Goal: Task Accomplishment & Management: Manage account settings

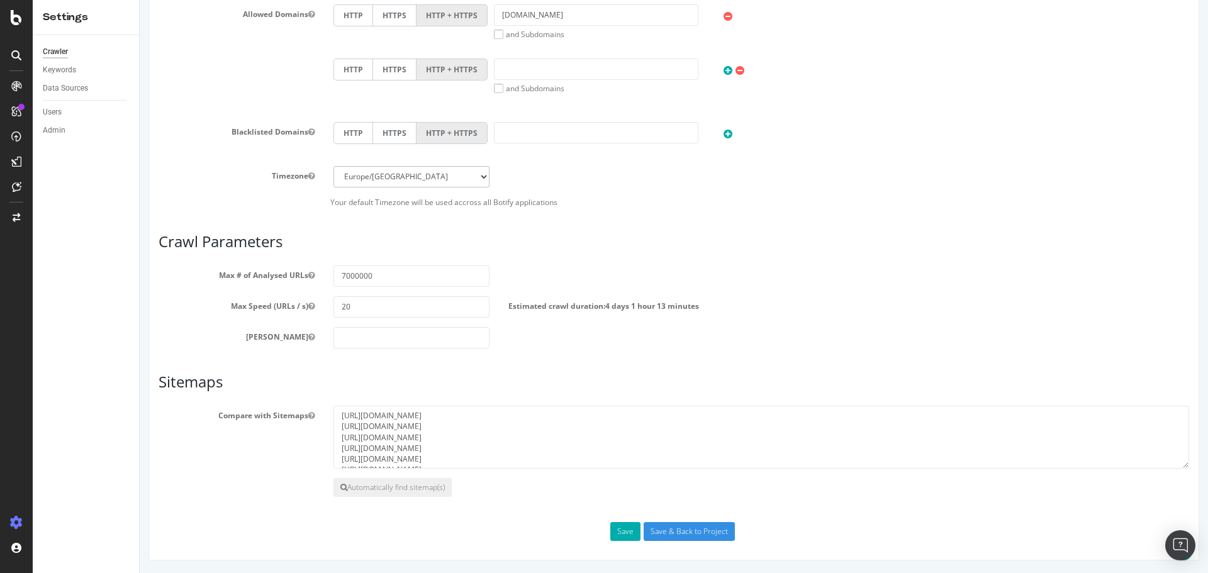
scroll to position [50, 0]
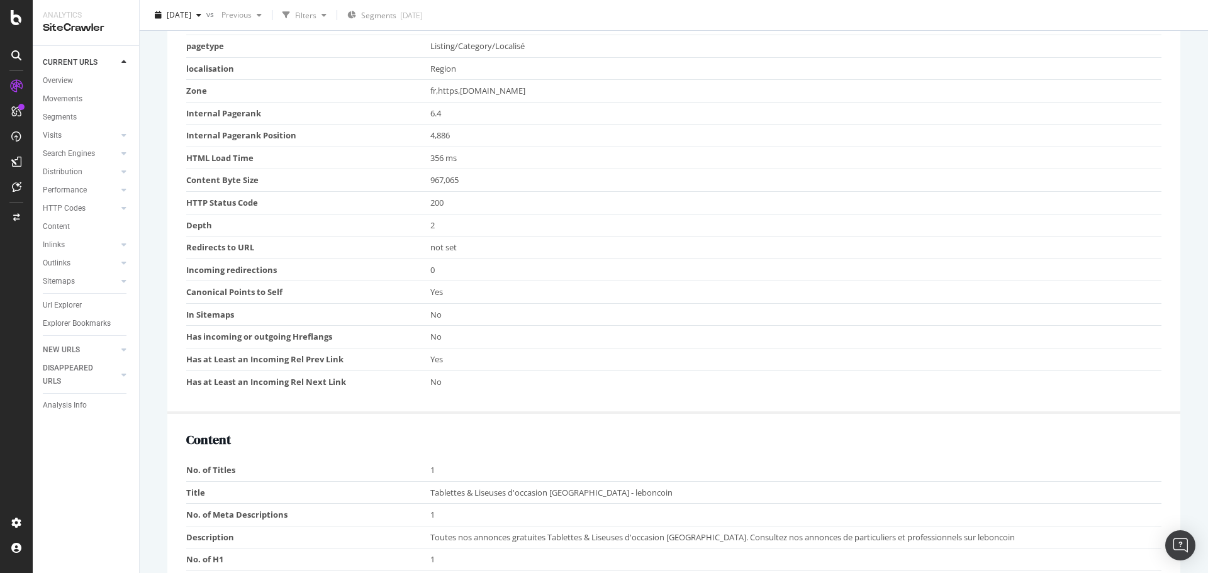
scroll to position [92, 0]
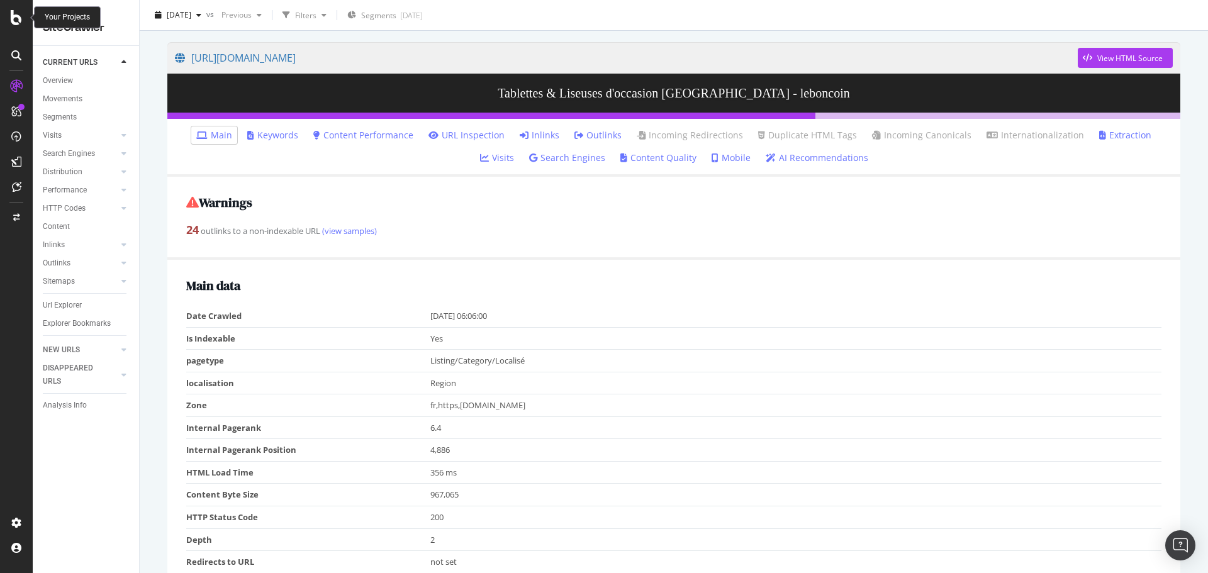
click at [18, 21] on icon at bounding box center [16, 17] width 11 height 15
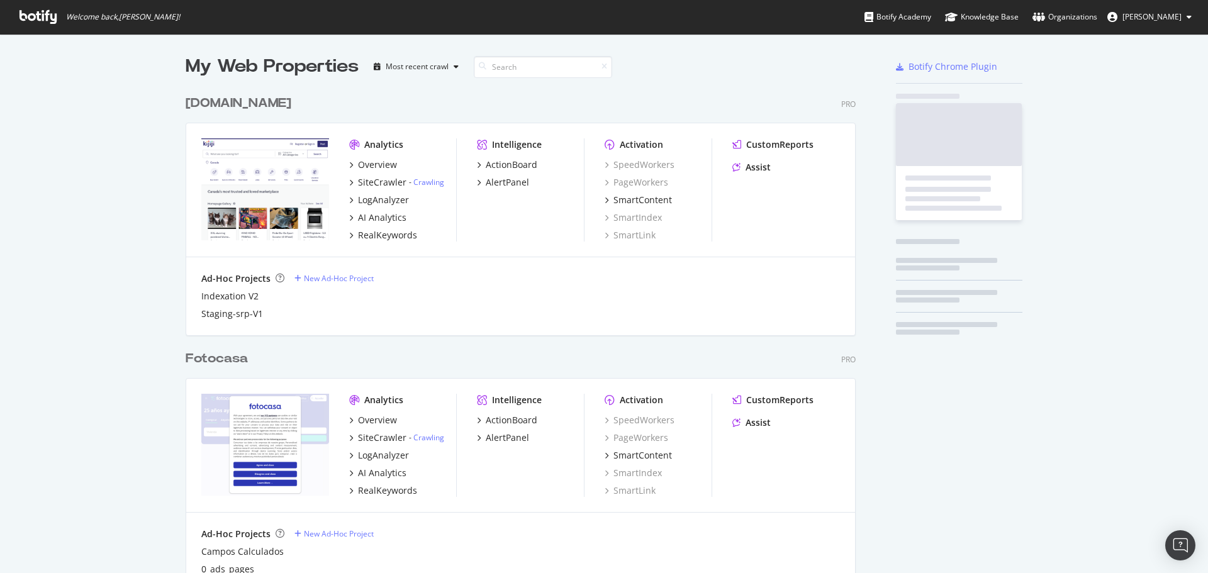
scroll to position [564, 1189]
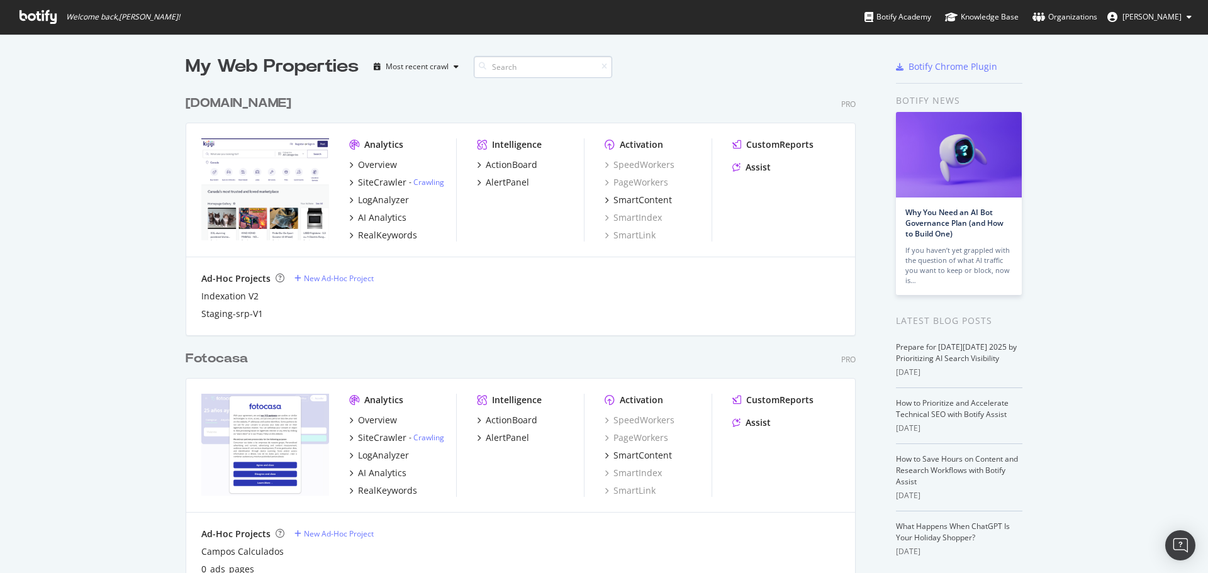
click at [530, 68] on input at bounding box center [543, 67] width 138 height 22
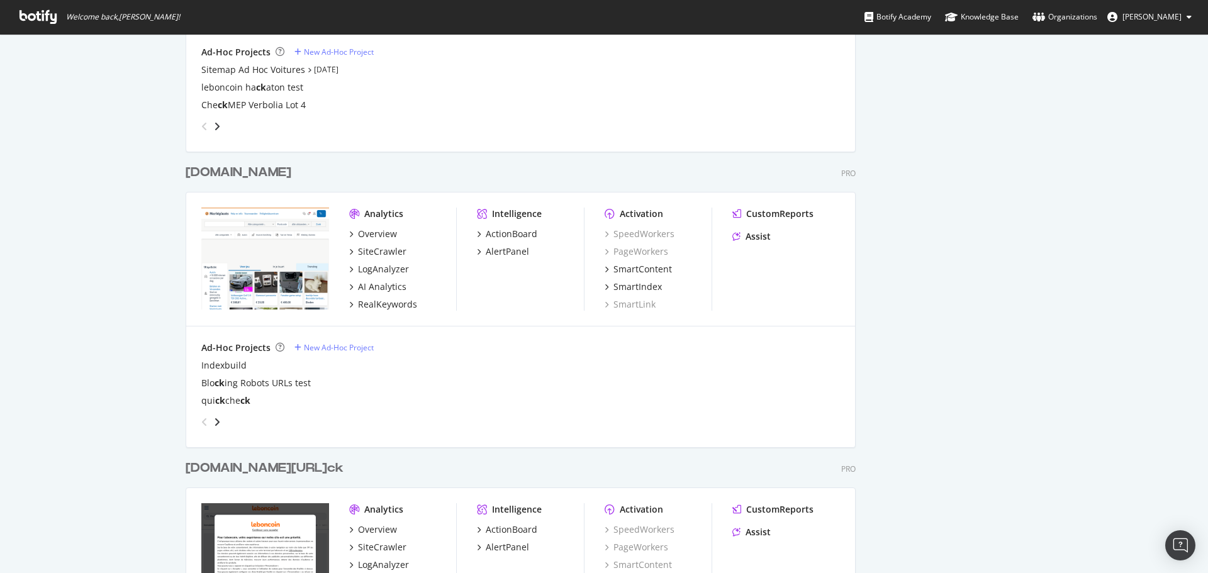
scroll to position [1133, 0]
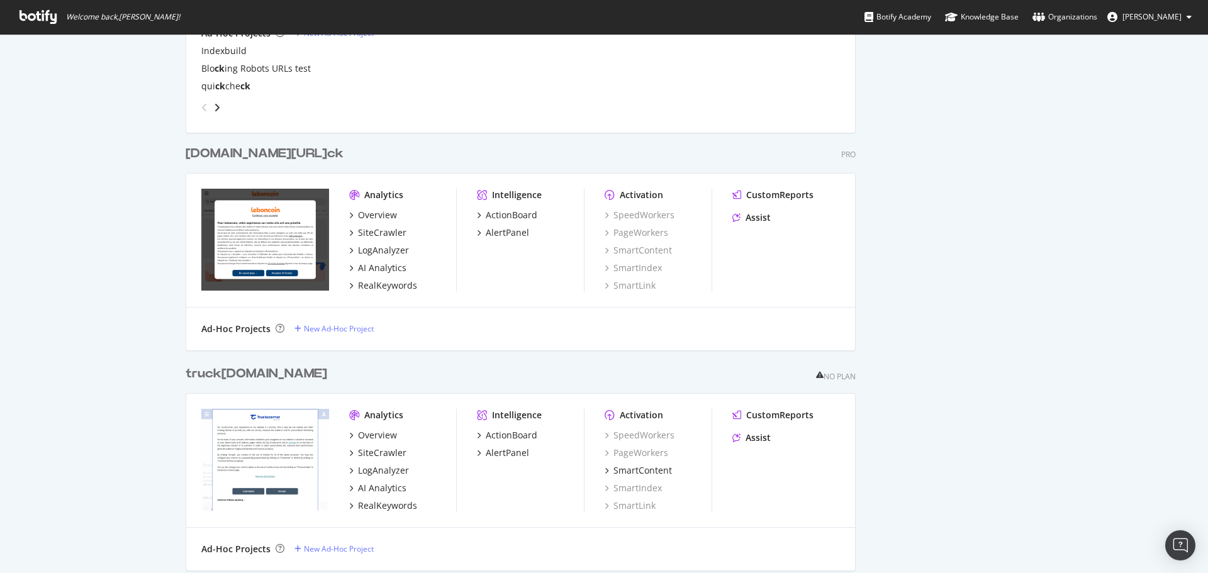
type input "ck"
click at [244, 154] on div "[DOMAIN_NAME][URL] ck" at bounding box center [265, 154] width 158 height 18
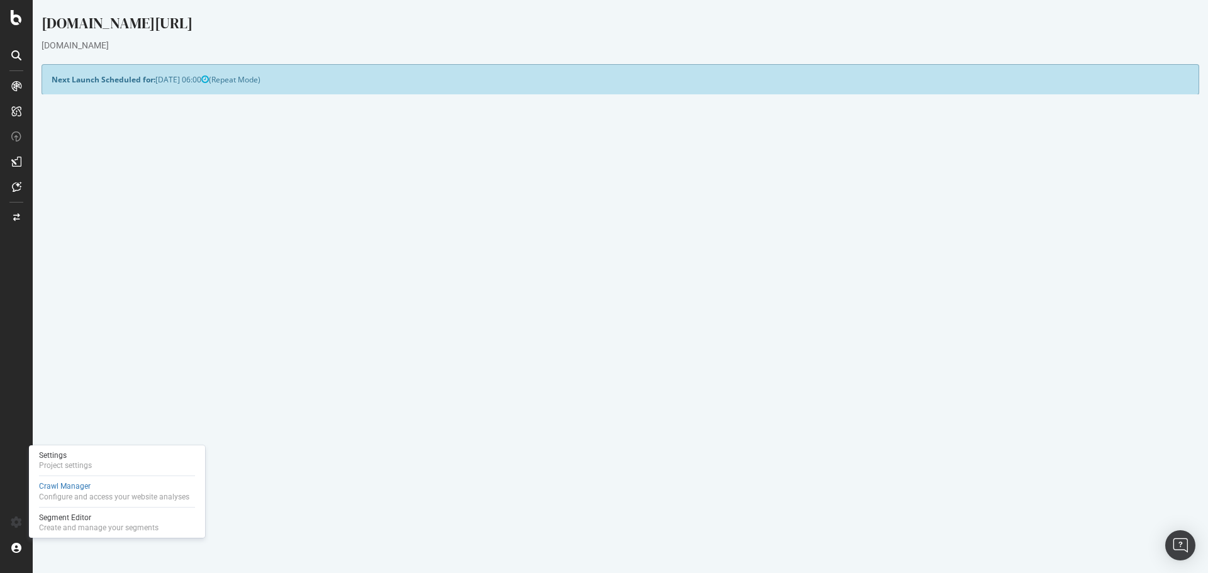
click at [654, 340] on link "Settings" at bounding box center [661, 338] width 28 height 11
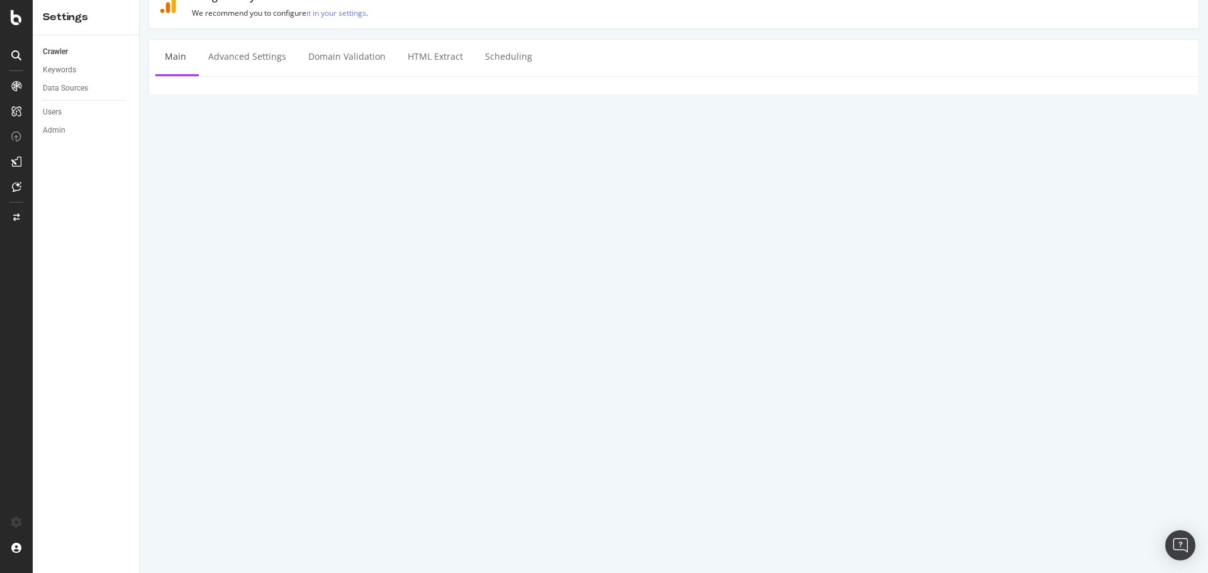
scroll to position [490, 0]
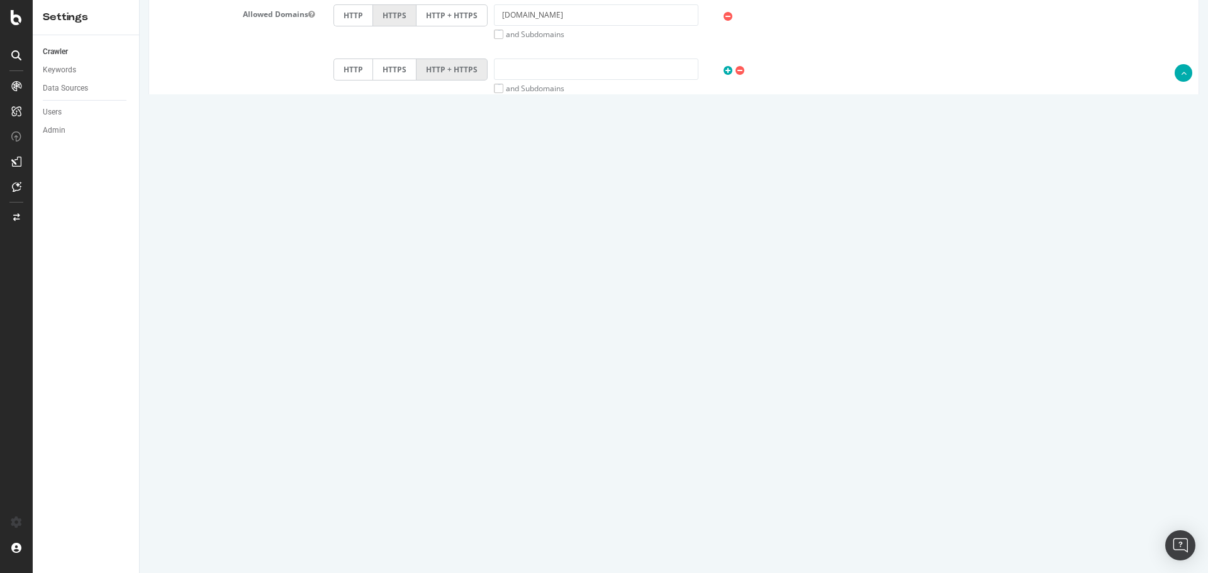
click at [437, 423] on textarea at bounding box center [761, 437] width 856 height 63
paste textarea "[URL][DOMAIN_NAME]"
click at [462, 430] on textarea "[URL][DOMAIN_NAME]" at bounding box center [761, 437] width 856 height 63
click at [556, 415] on textarea "[URL][DOMAIN_NAME]" at bounding box center [761, 437] width 856 height 63
paste textarea "[URL][DOMAIN_NAME]"
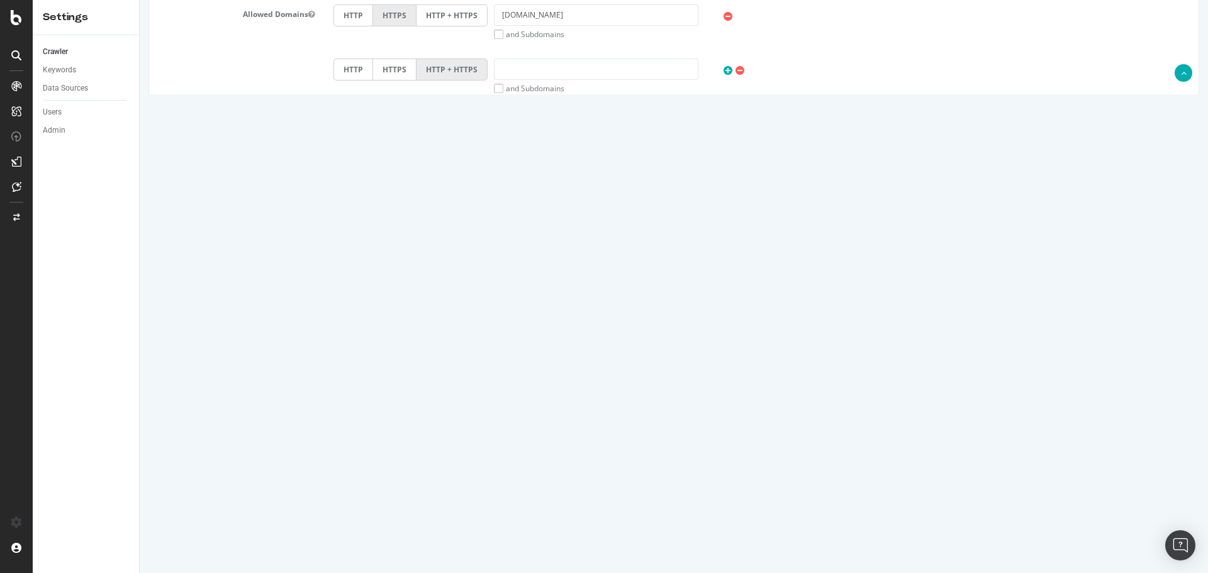
click at [373, 430] on textarea "[URL][DOMAIN_NAME] [URL][DOMAIN_NAME]" at bounding box center [761, 437] width 856 height 63
paste textarea "[URL][DOMAIN_NAME]"
click at [511, 441] on textarea "[URL][DOMAIN_NAME] [URL][DOMAIN_NAME] [URL][DOMAIN_NAME]" at bounding box center [761, 437] width 856 height 63
drag, startPoint x: 516, startPoint y: 434, endPoint x: 340, endPoint y: 441, distance: 176.3
click at [340, 441] on textarea "[URL][DOMAIN_NAME] [URL][DOMAIN_NAME] [URL][DOMAIN_NAME]" at bounding box center [761, 437] width 856 height 63
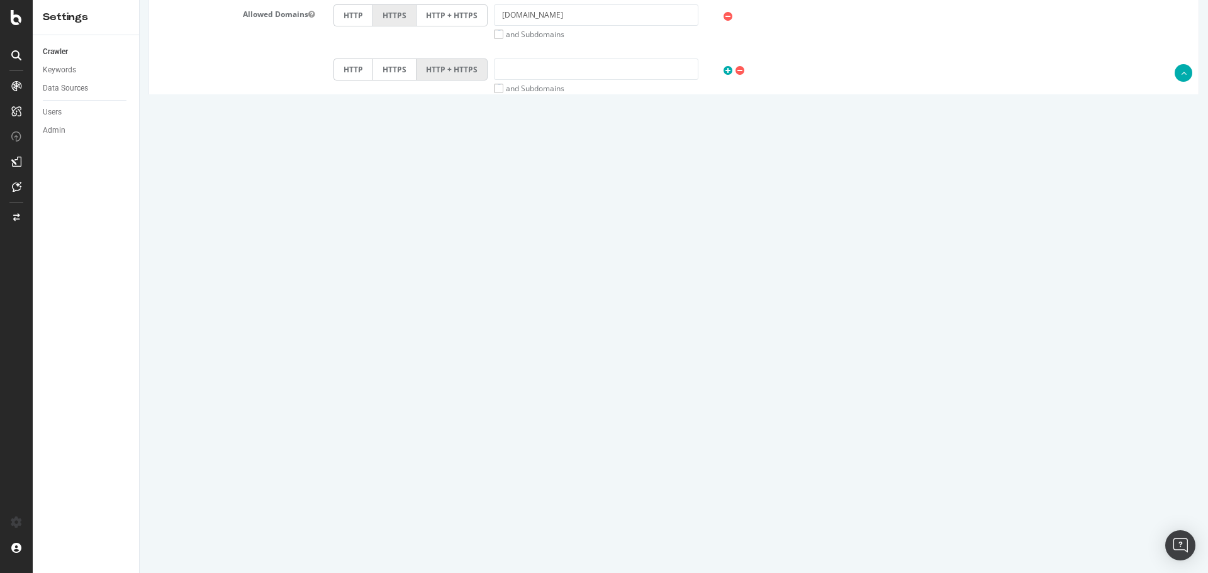
click at [386, 457] on textarea "[URL][DOMAIN_NAME] [URL][DOMAIN_NAME] [URL][DOMAIN_NAME]" at bounding box center [761, 437] width 856 height 63
paste textarea "[URL][DOMAIN_NAME]"
click at [488, 426] on textarea "[URL][DOMAIN_NAME] [URL][DOMAIN_NAME] [URL][DOMAIN_NAME] [URL][DOMAIN_NAME]" at bounding box center [761, 437] width 856 height 63
click at [476, 449] on textarea "[URL][DOMAIN_NAME] [URL][DOMAIN_NAME] [URL][DOMAIN_NAME] [URL][DOMAIN_NAME]" at bounding box center [761, 437] width 856 height 63
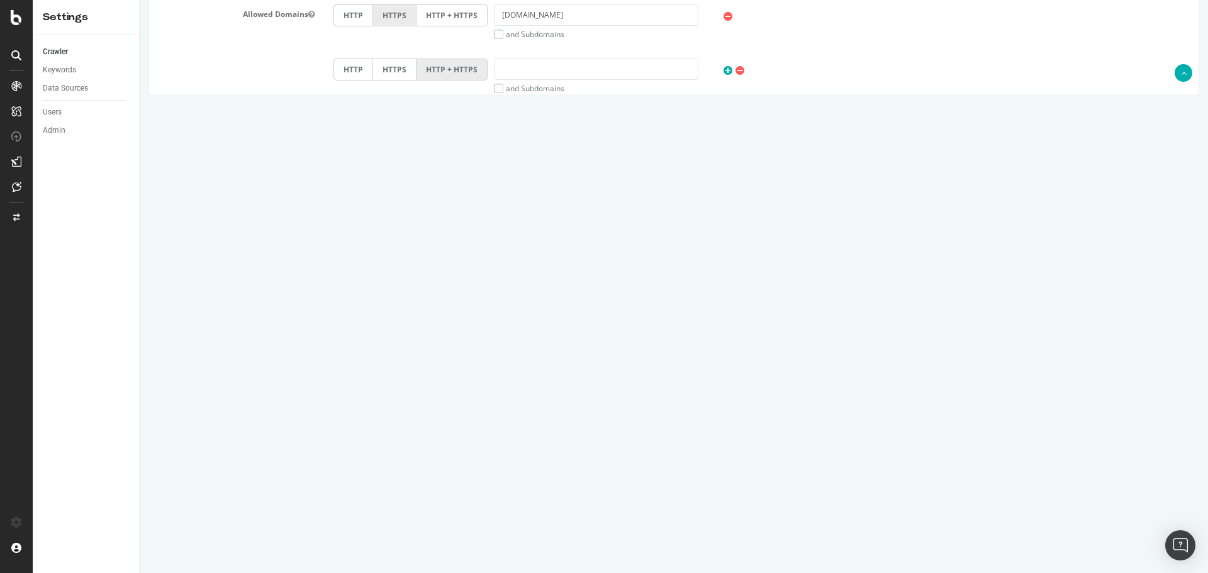
paste textarea "[URL][DOMAIN_NAME]"
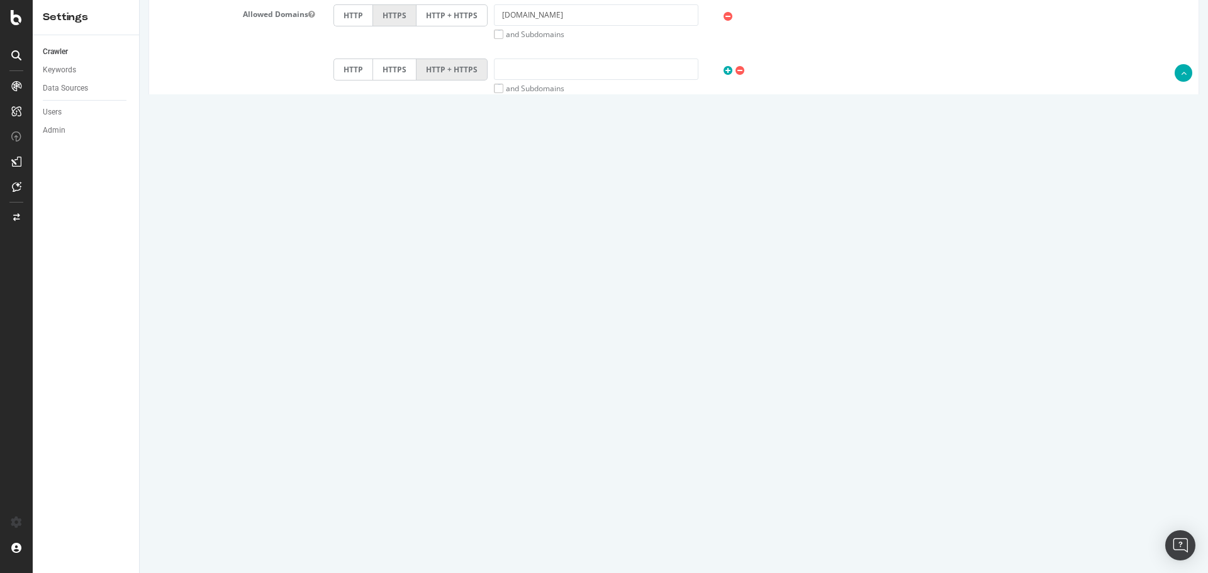
paste textarea "[URL][DOMAIN_NAME]"
type textarea "[URL][DOMAIN_NAME] [URL][DOMAIN_NAME] [URL][DOMAIN_NAME] [URL][DOMAIN_NAME] [UR…"
click at [684, 533] on input "Save & Back to Project" at bounding box center [689, 531] width 91 height 19
